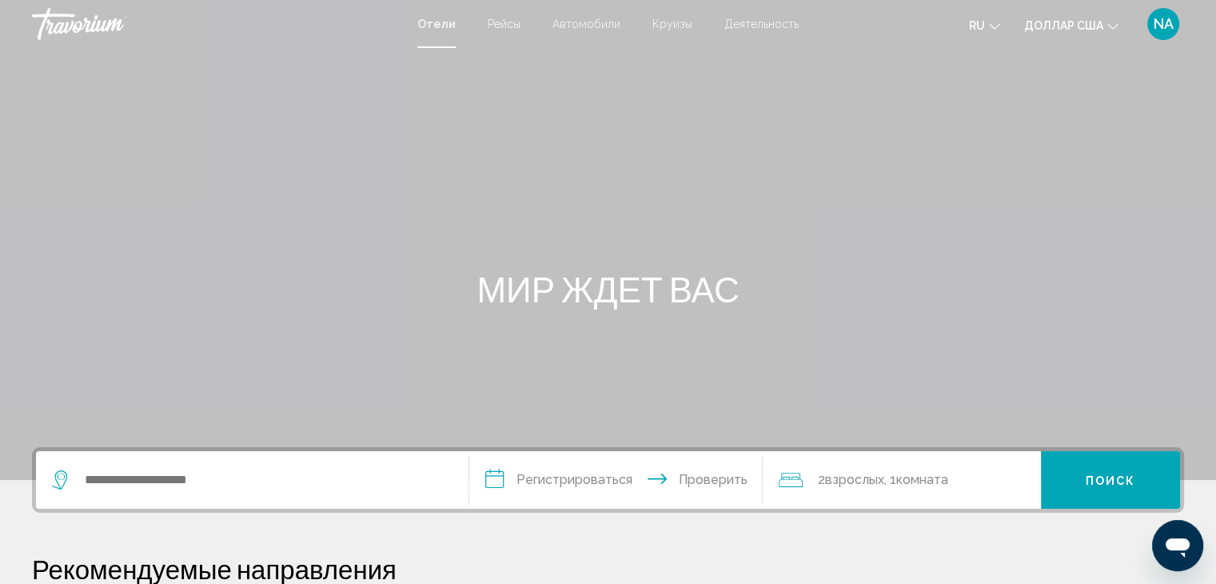
click at [1081, 103] on div "Основное содержание" at bounding box center [608, 240] width 1216 height 480
click at [662, 23] on font "Круизы" at bounding box center [672, 24] width 40 height 13
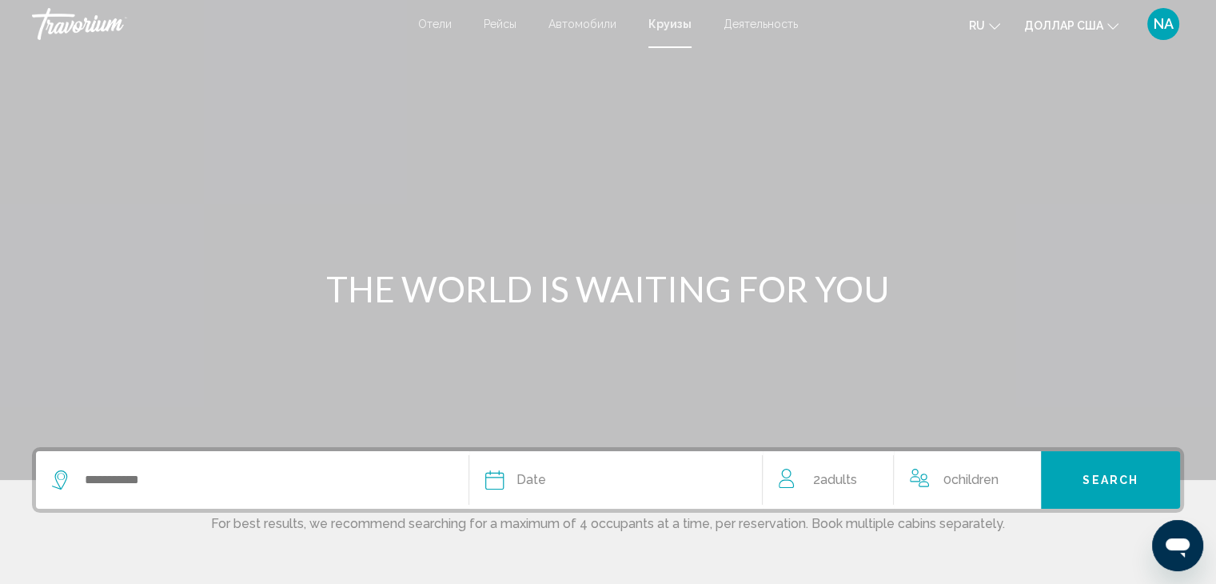
click at [982, 29] on font "ru" at bounding box center [977, 25] width 16 height 13
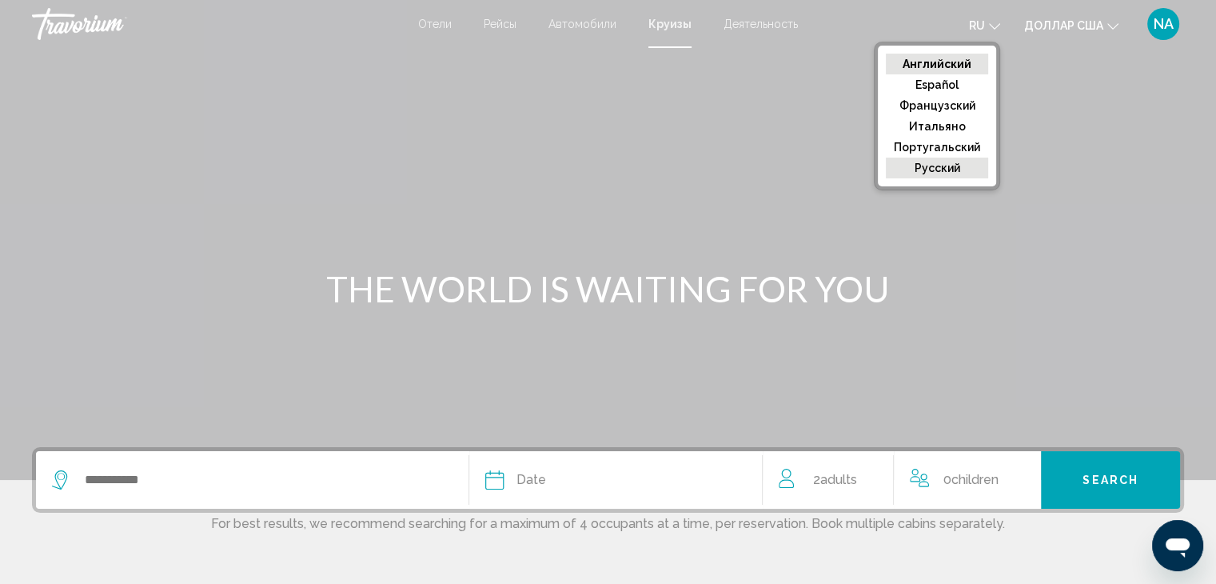
click at [959, 169] on font "русский" at bounding box center [937, 167] width 46 height 13
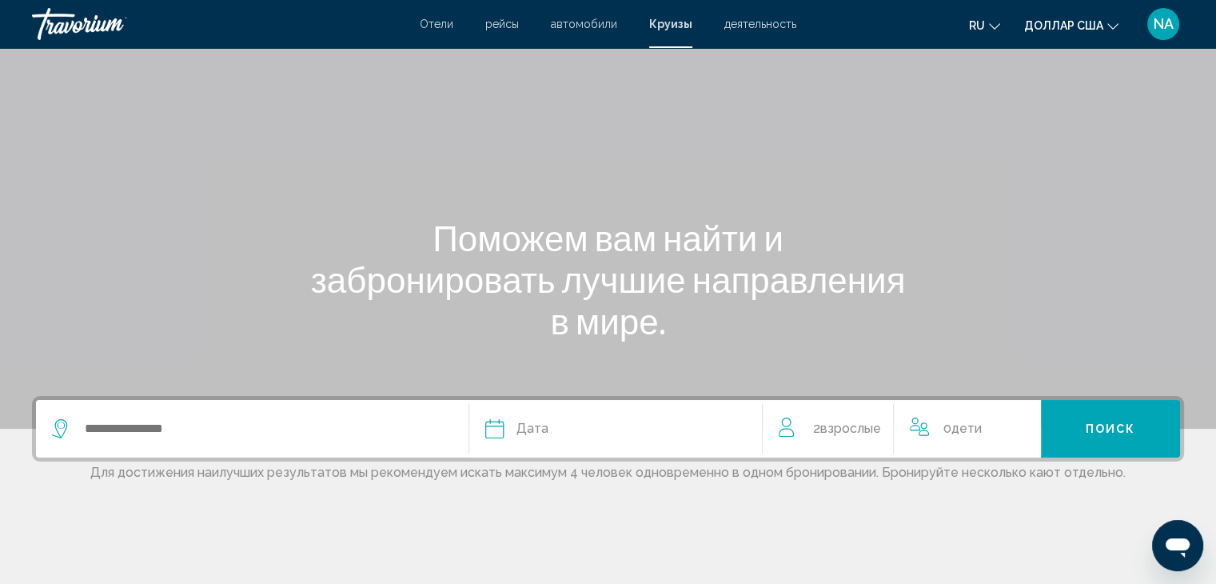
scroll to position [47, 0]
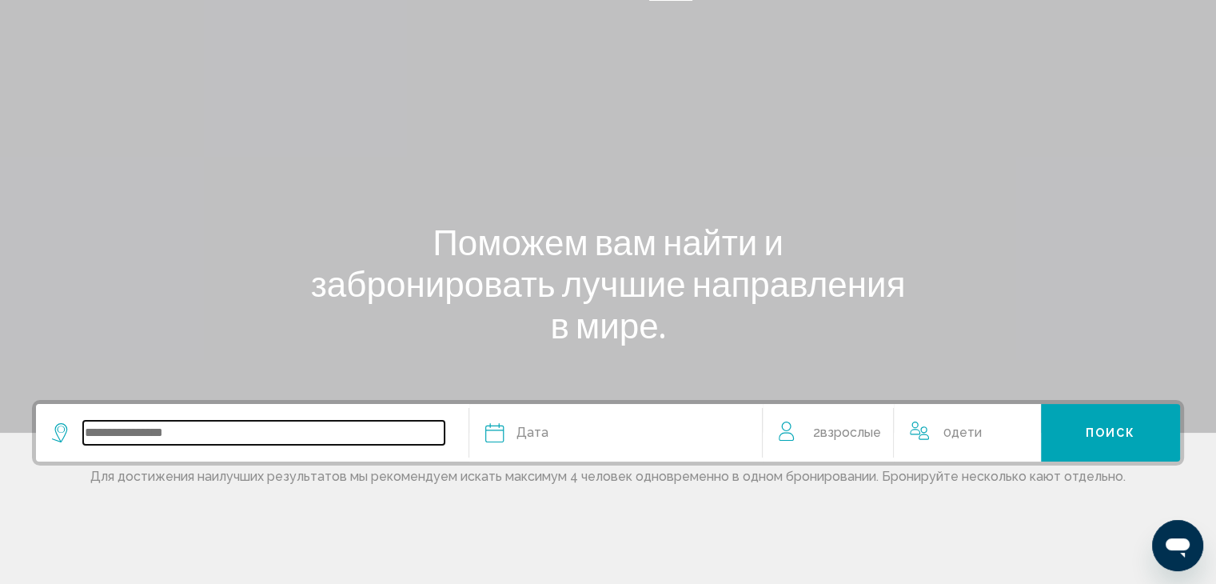
click at [120, 430] on input "Search widget" at bounding box center [263, 432] width 361 height 24
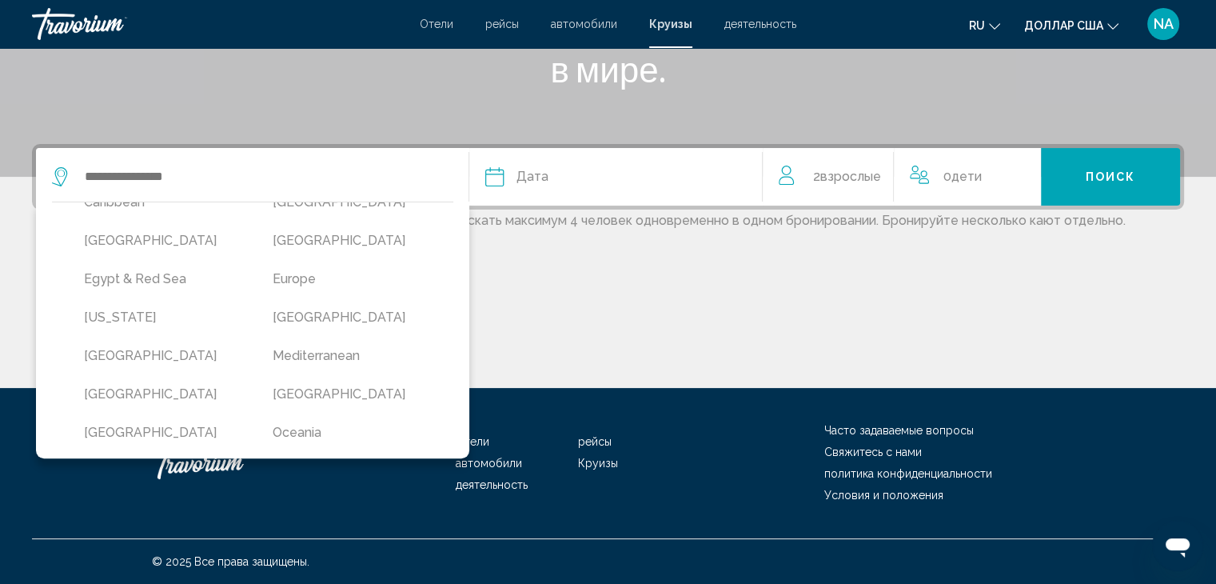
scroll to position [412, 0]
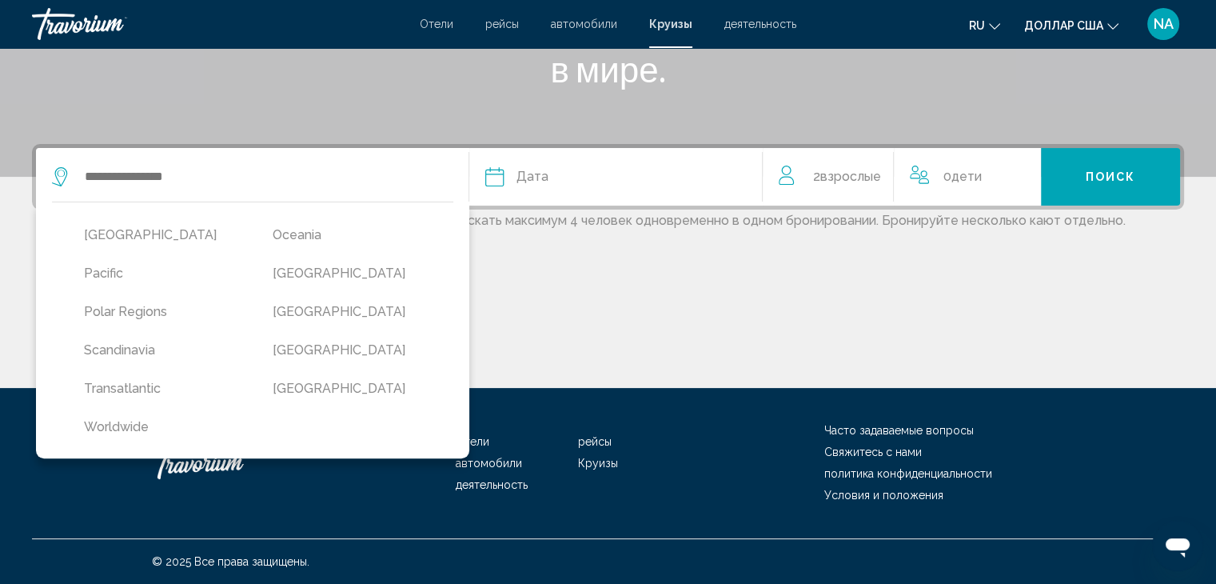
click at [454, 307] on div "[GEOGRAPHIC_DATA] [US_STATE] [GEOGRAPHIC_DATA] [GEOGRAPHIC_DATA] & [GEOGRAPHIC_…" at bounding box center [252, 329] width 433 height 257
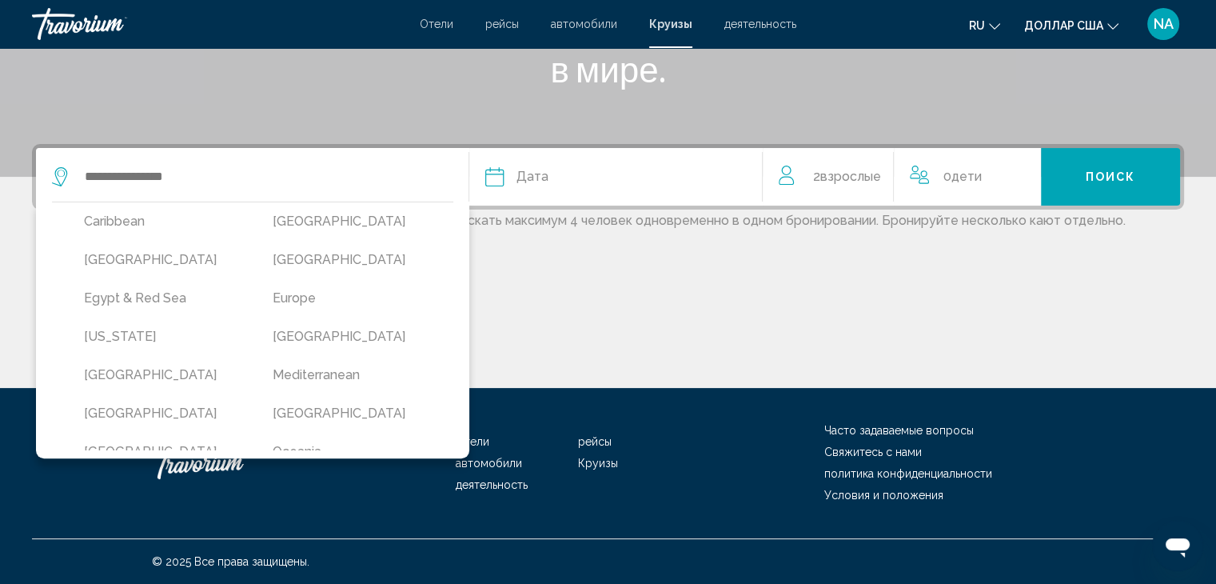
scroll to position [195, 0]
click at [310, 261] on button "[GEOGRAPHIC_DATA]" at bounding box center [351, 260] width 173 height 30
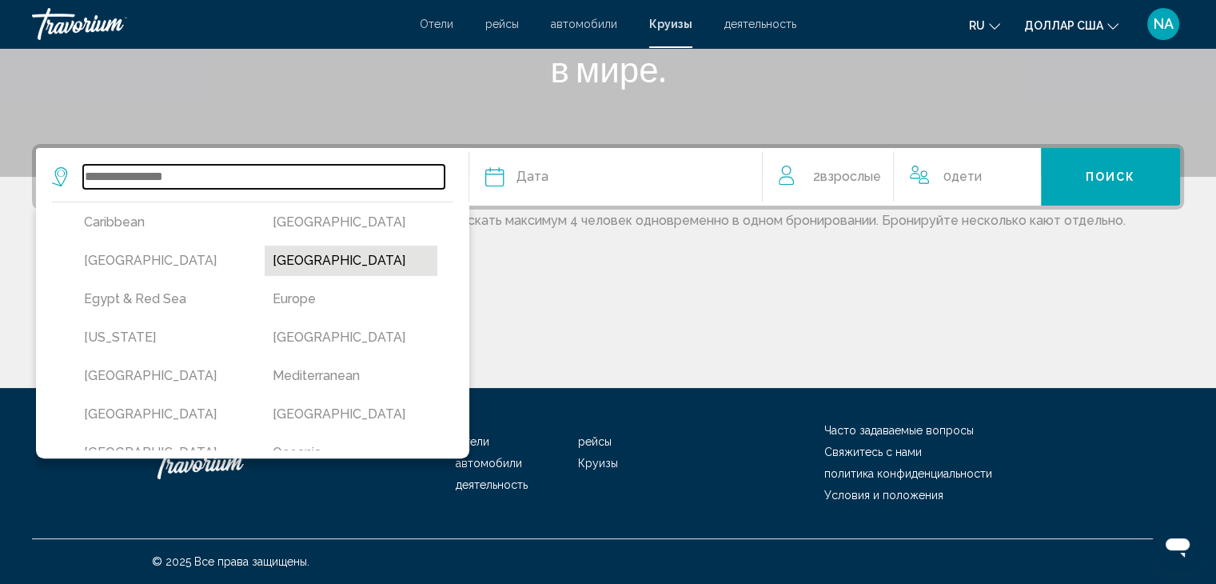
type input "**********"
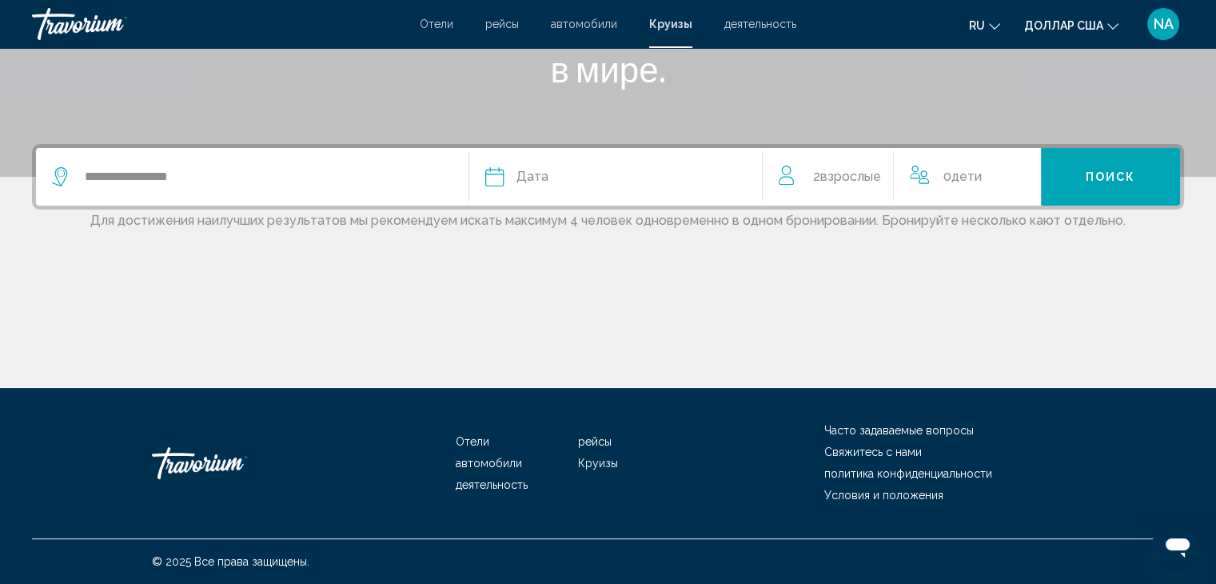
click at [488, 176] on icon "Search widget" at bounding box center [494, 176] width 19 height 19
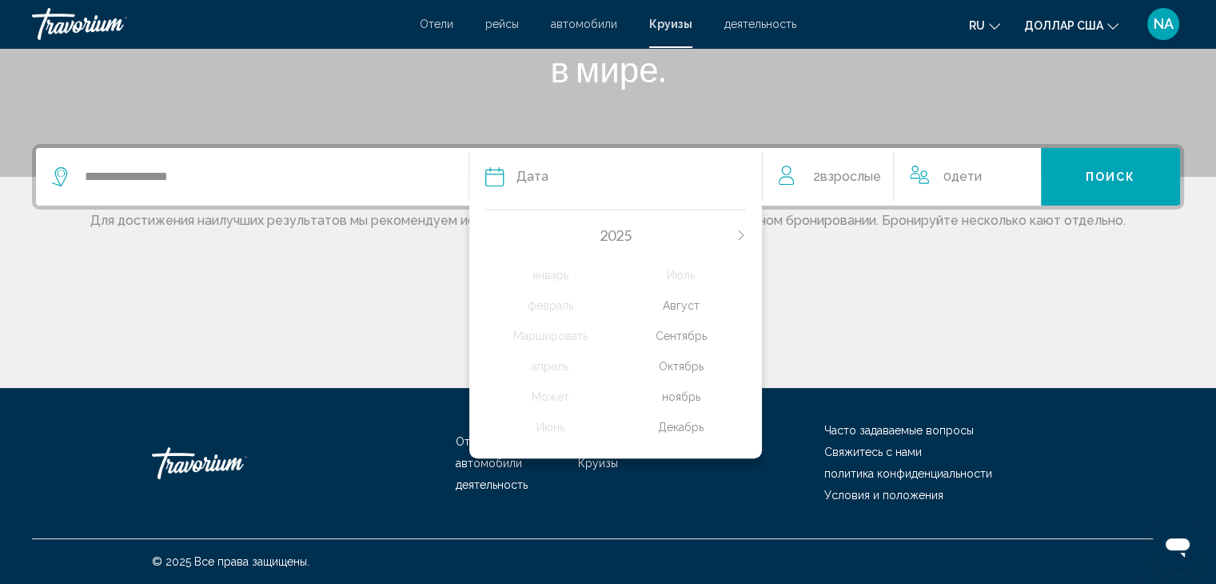
click at [670, 426] on div "Декабрь" at bounding box center [681, 426] width 130 height 29
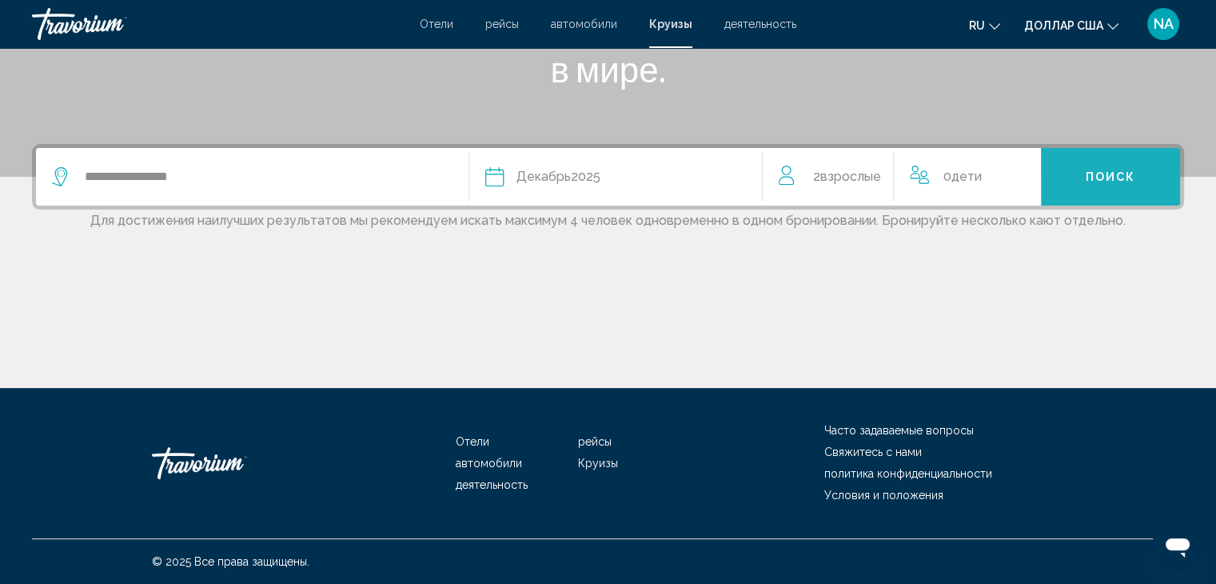
click at [1090, 171] on span "Поиск" at bounding box center [1111, 177] width 50 height 13
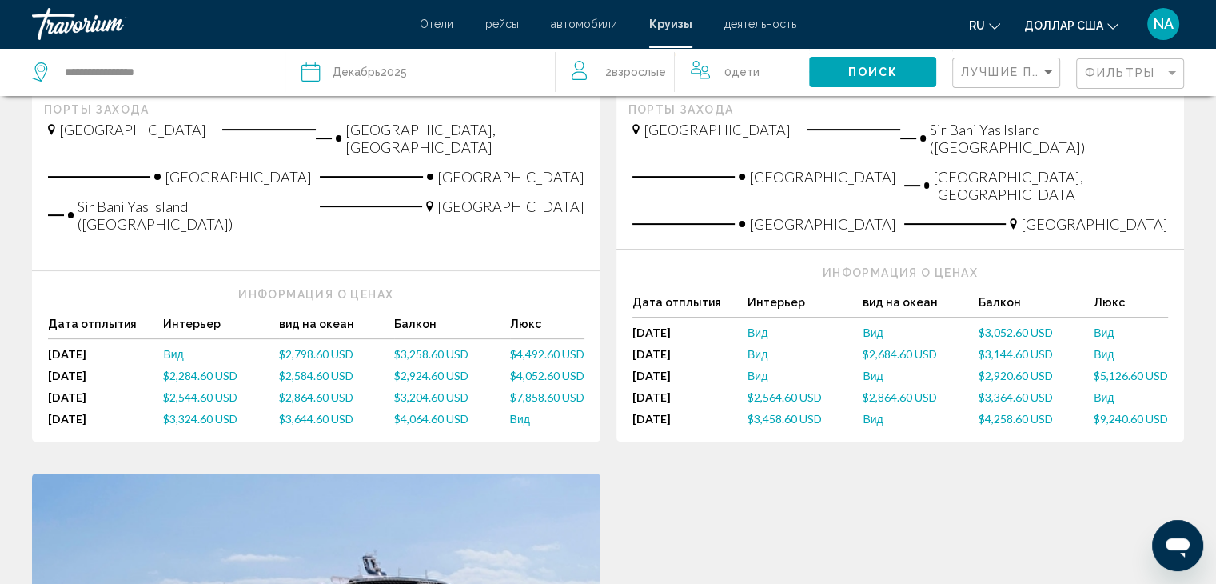
scroll to position [512, 0]
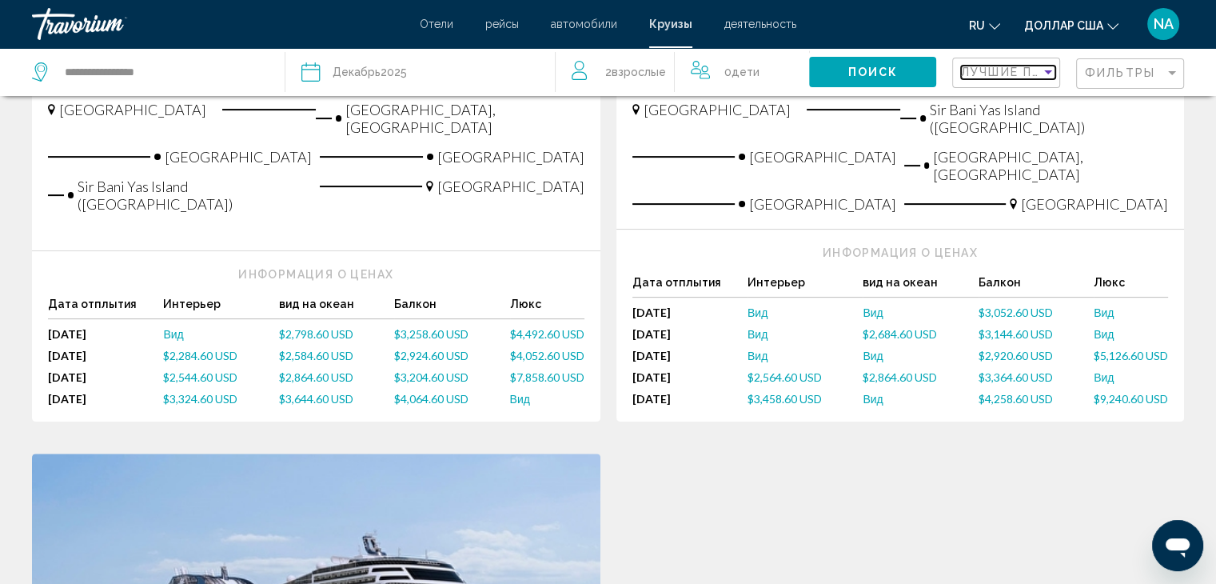
click at [1051, 70] on div "Sort by" at bounding box center [1048, 72] width 8 height 4
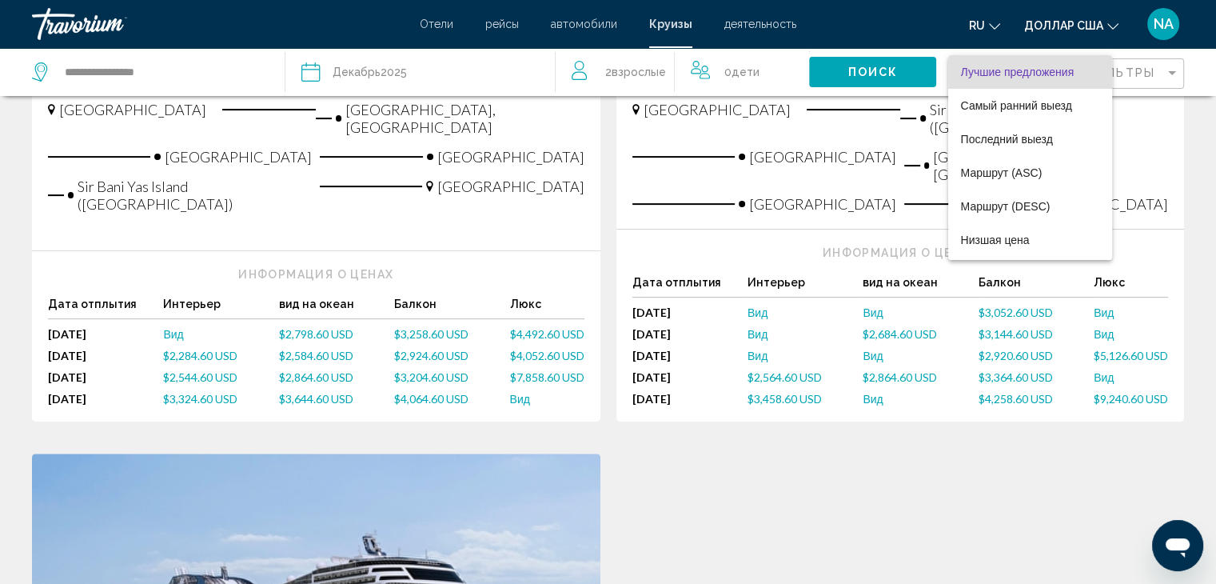
click at [1201, 154] on div at bounding box center [608, 292] width 1216 height 584
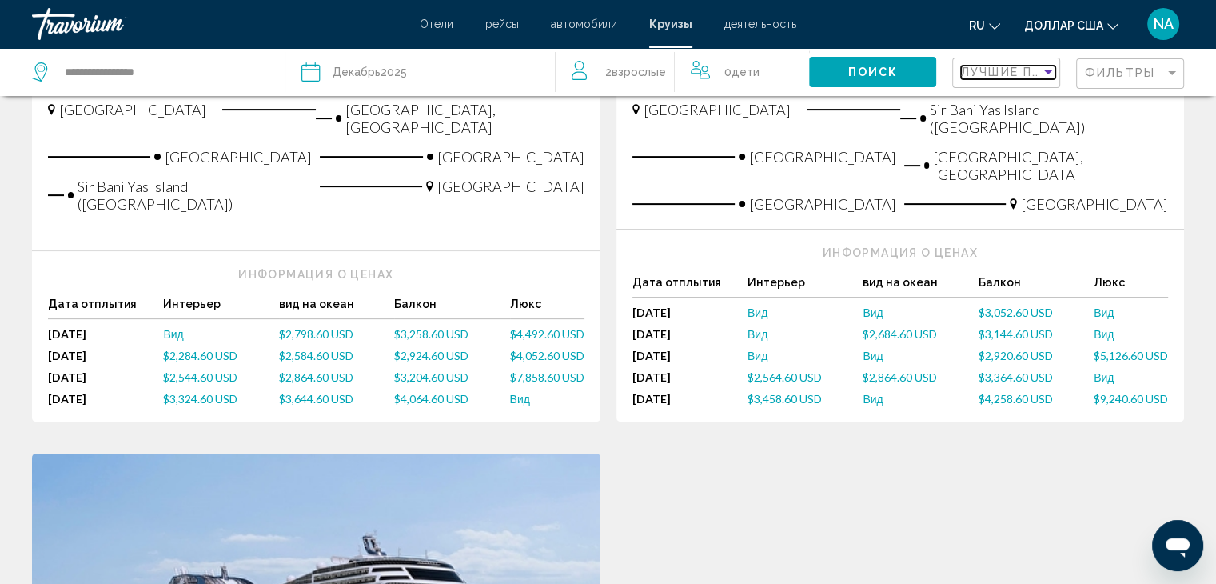
click at [1047, 68] on div "Sort by" at bounding box center [1048, 72] width 14 height 13
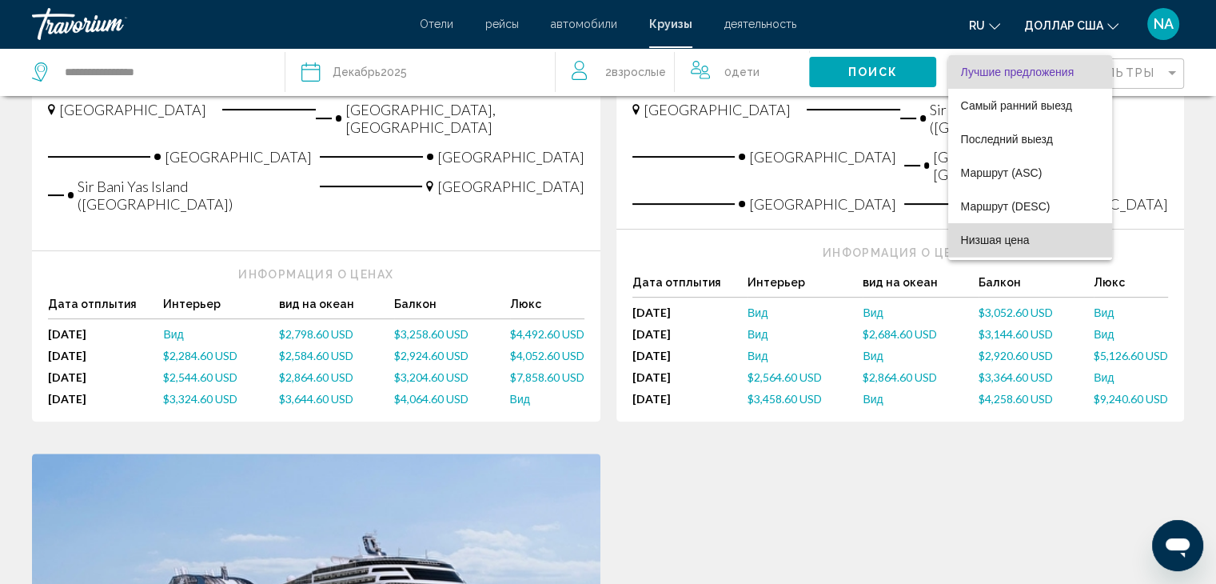
click at [1038, 243] on span "Низшая цена" at bounding box center [1030, 240] width 139 height 34
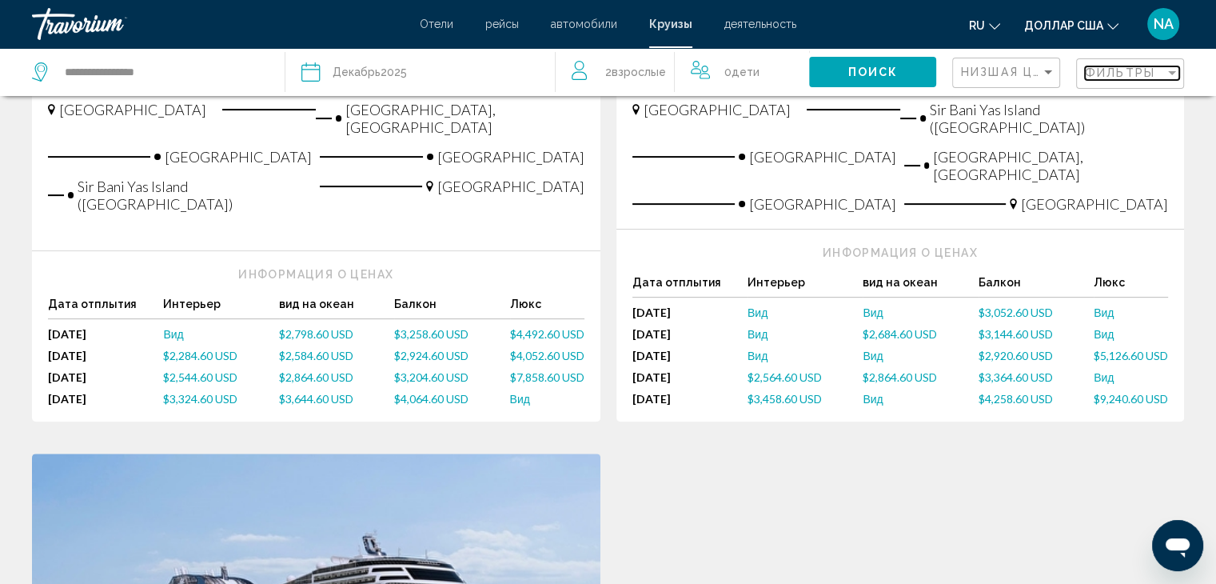
click at [1168, 72] on div "Filter" at bounding box center [1172, 73] width 8 height 4
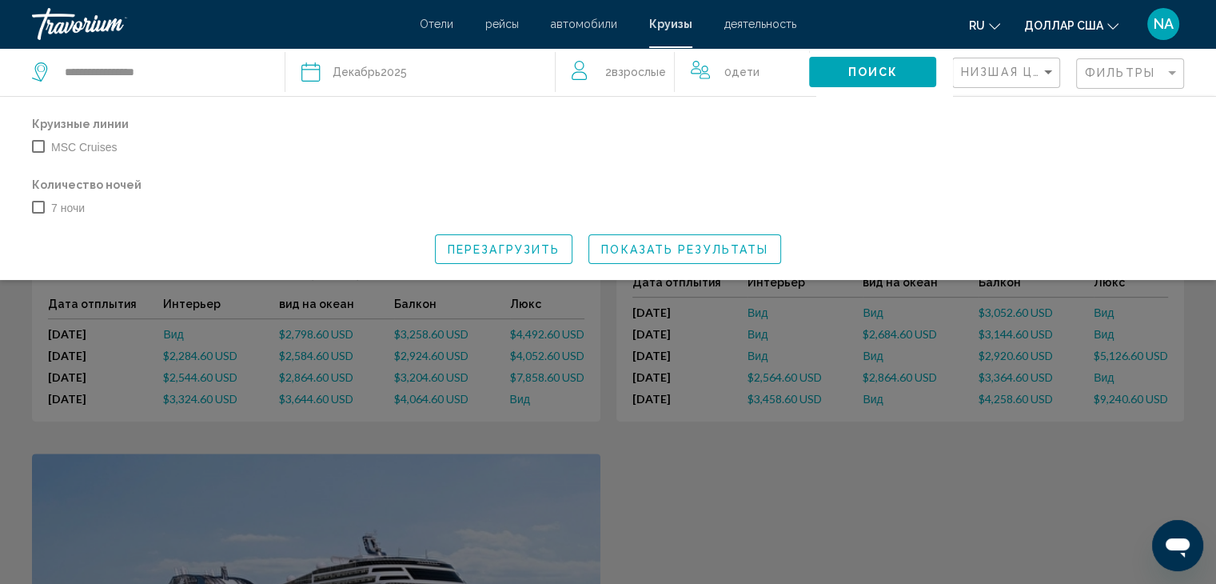
click at [38, 211] on span "Search widget" at bounding box center [38, 207] width 13 height 13
click at [632, 257] on button "Показать результаты" at bounding box center [684, 249] width 193 height 30
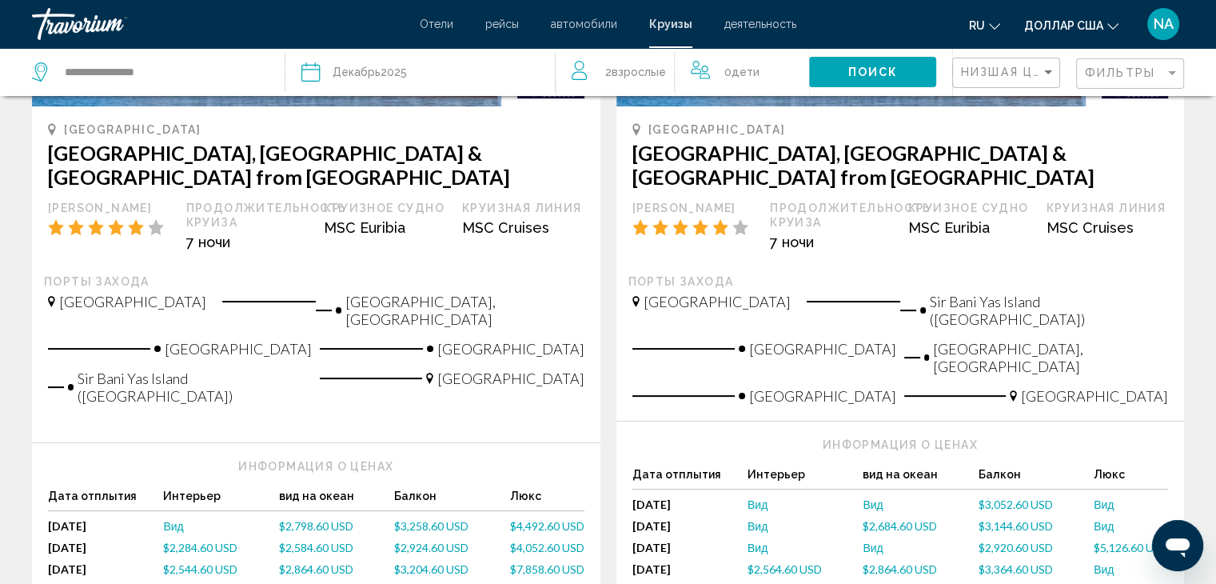
scroll to position [288, 0]
